Goal: Information Seeking & Learning: Check status

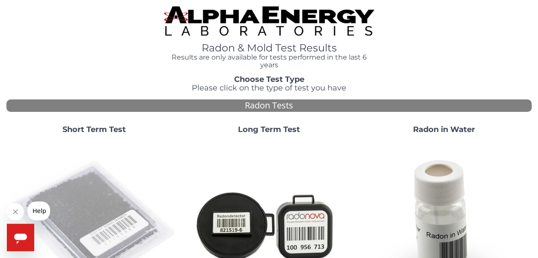
click at [125, 203] on img at bounding box center [94, 225] width 168 height 168
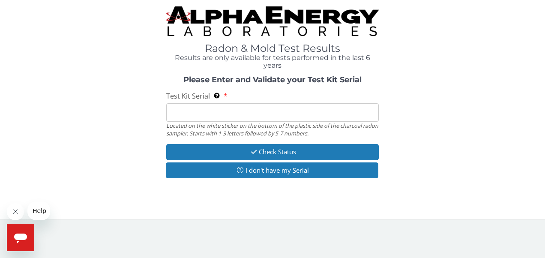
click at [293, 111] on input "Test Kit Serial Located on the white sticker on the bottom of the plastic side …" at bounding box center [272, 112] width 213 height 18
type input "fe457147"
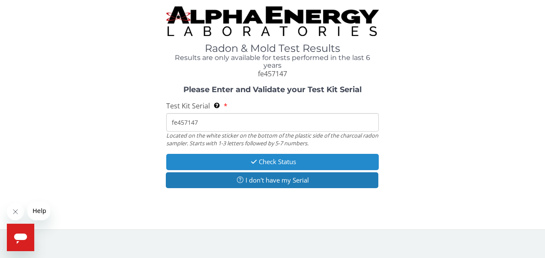
click at [272, 160] on button "Check Status" at bounding box center [272, 162] width 213 height 16
